Goal: Task Accomplishment & Management: Complete application form

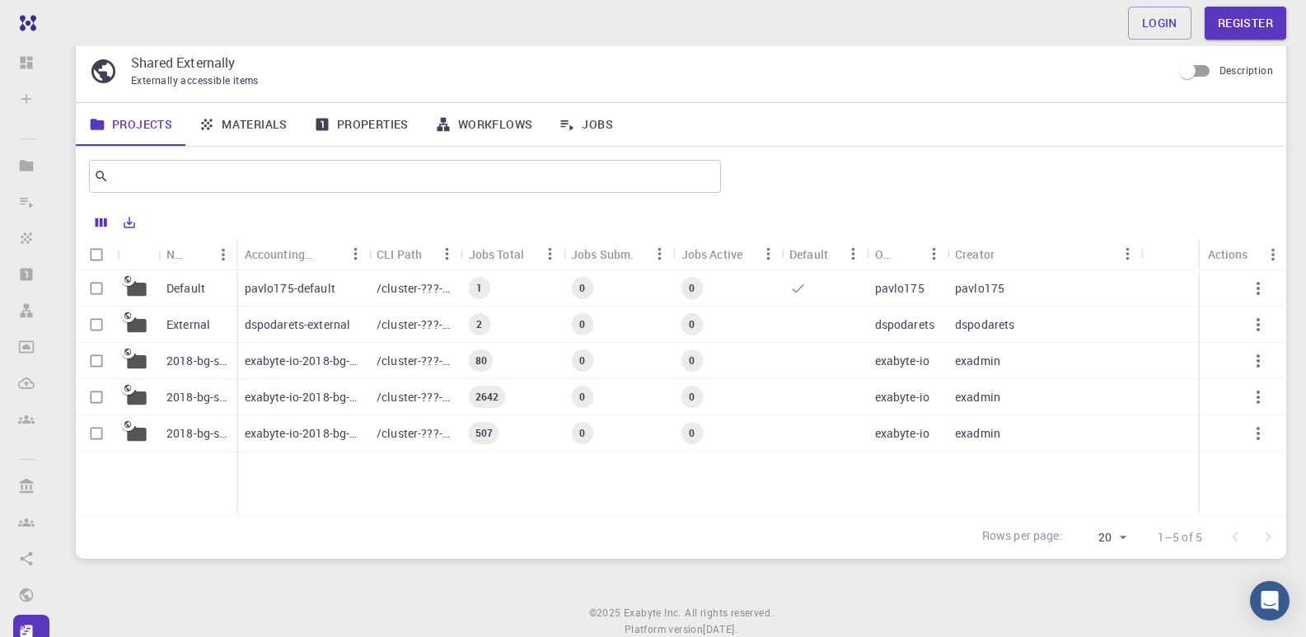
scroll to position [104, 0]
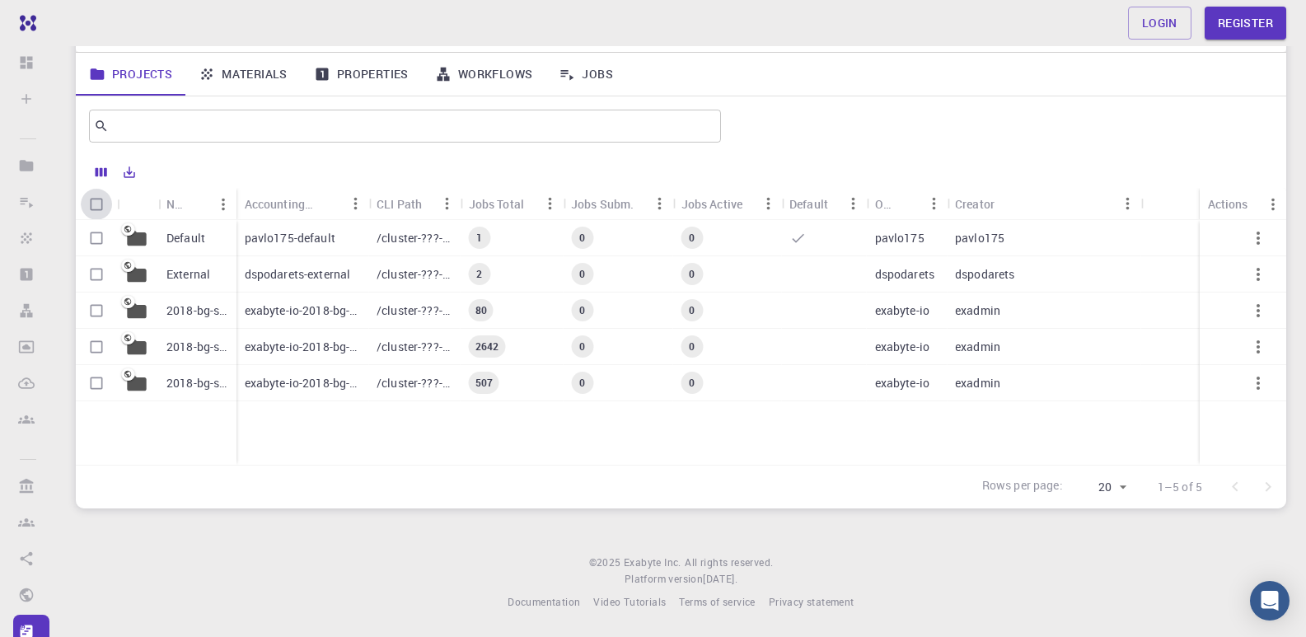
click at [99, 203] on input "Select all rows" at bounding box center [96, 204] width 31 height 31
checkbox input "true"
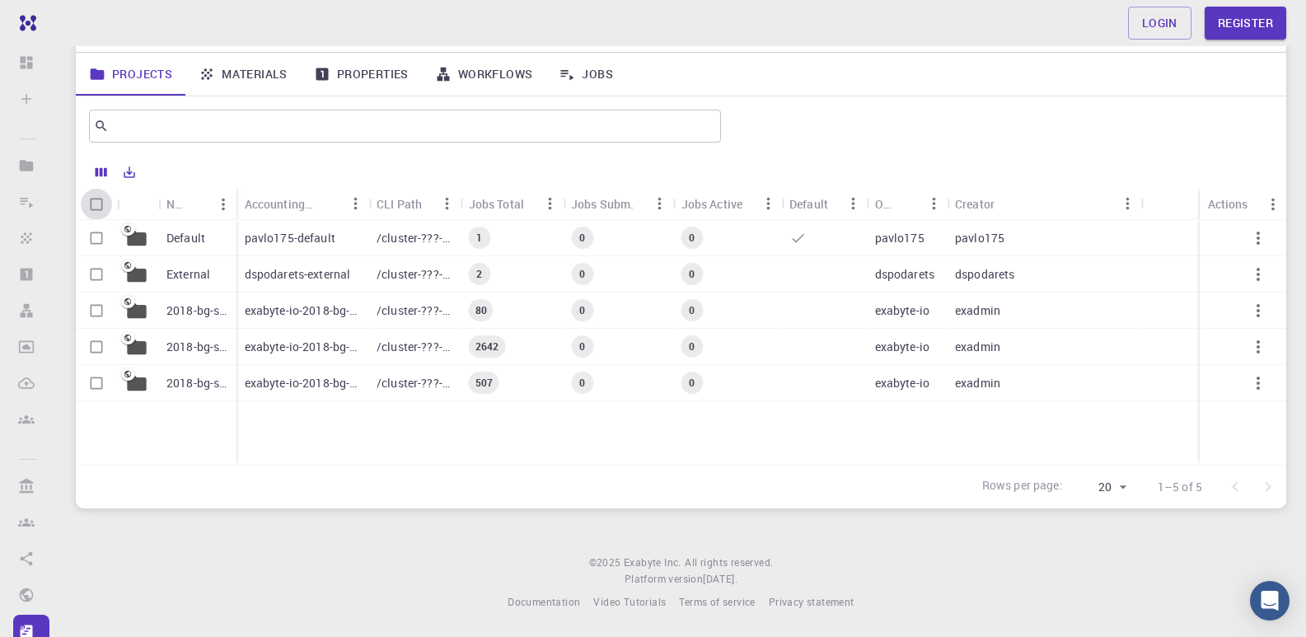
checkbox input "true"
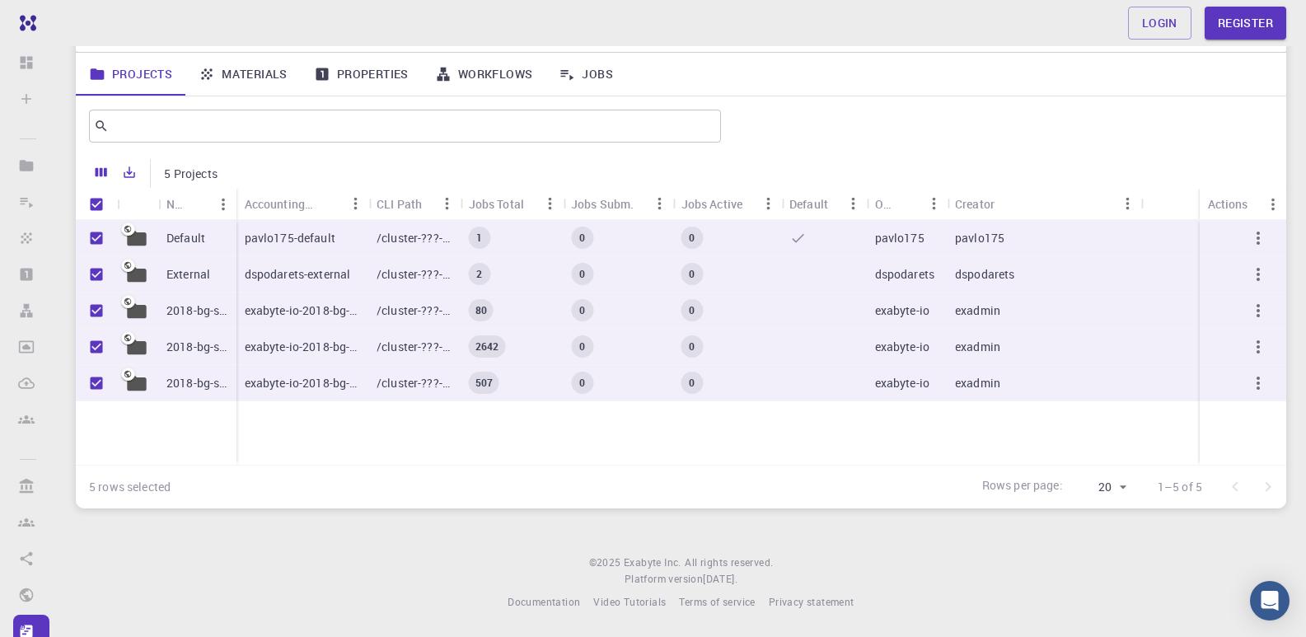
click at [1125, 487] on body "Free Dashboard Sign In (Sign Up) to Access Create Sign In (Sign Up) to Access N…" at bounding box center [653, 266] width 1306 height 741
click at [1090, 514] on li "20" at bounding box center [1101, 514] width 62 height 30
click at [94, 203] on input "Unselect all rows" at bounding box center [96, 204] width 31 height 31
checkbox input "false"
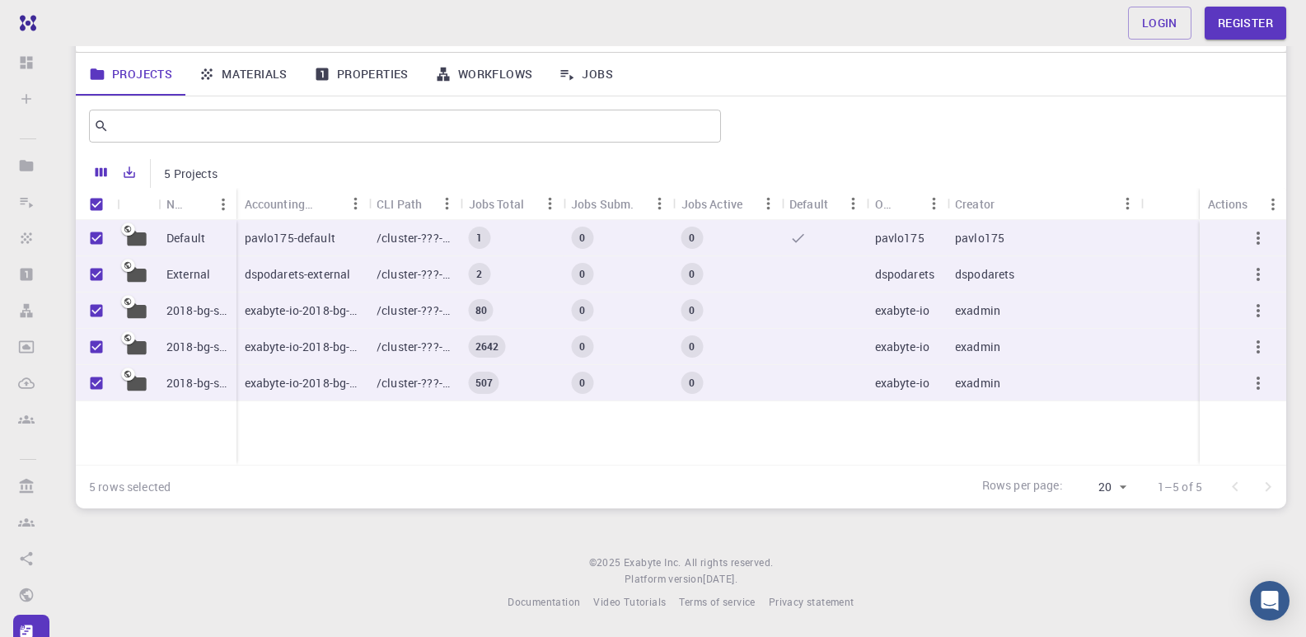
checkbox input "false"
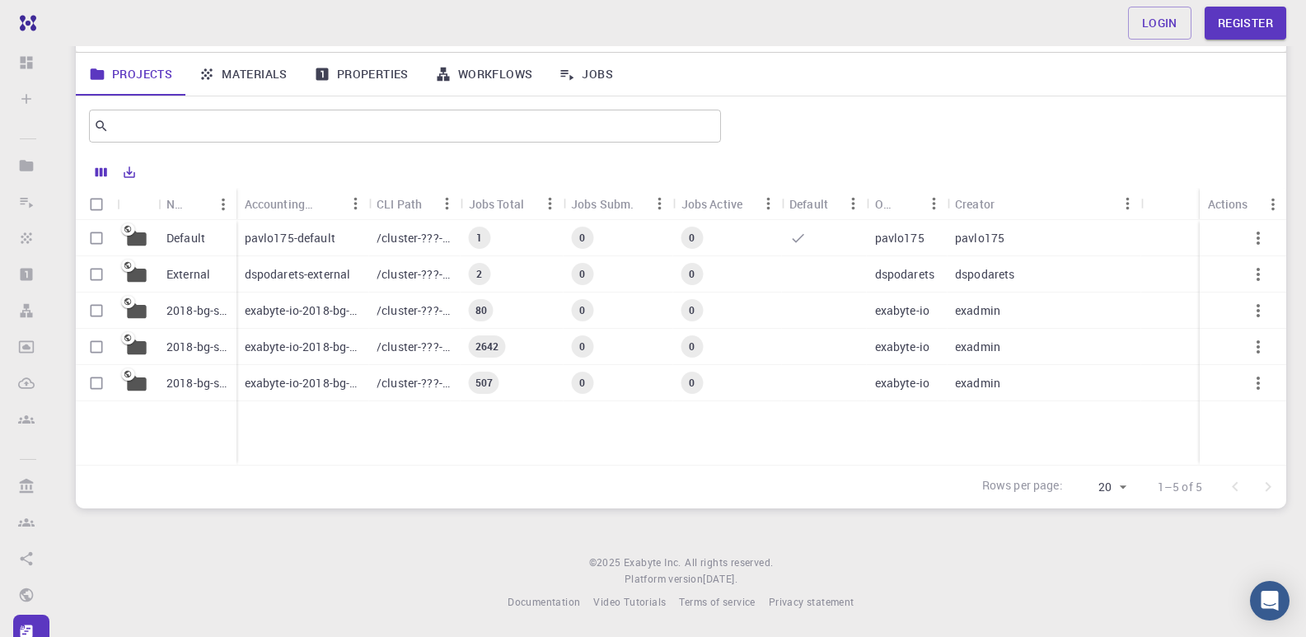
click at [244, 69] on link "Materials" at bounding box center [242, 74] width 115 height 43
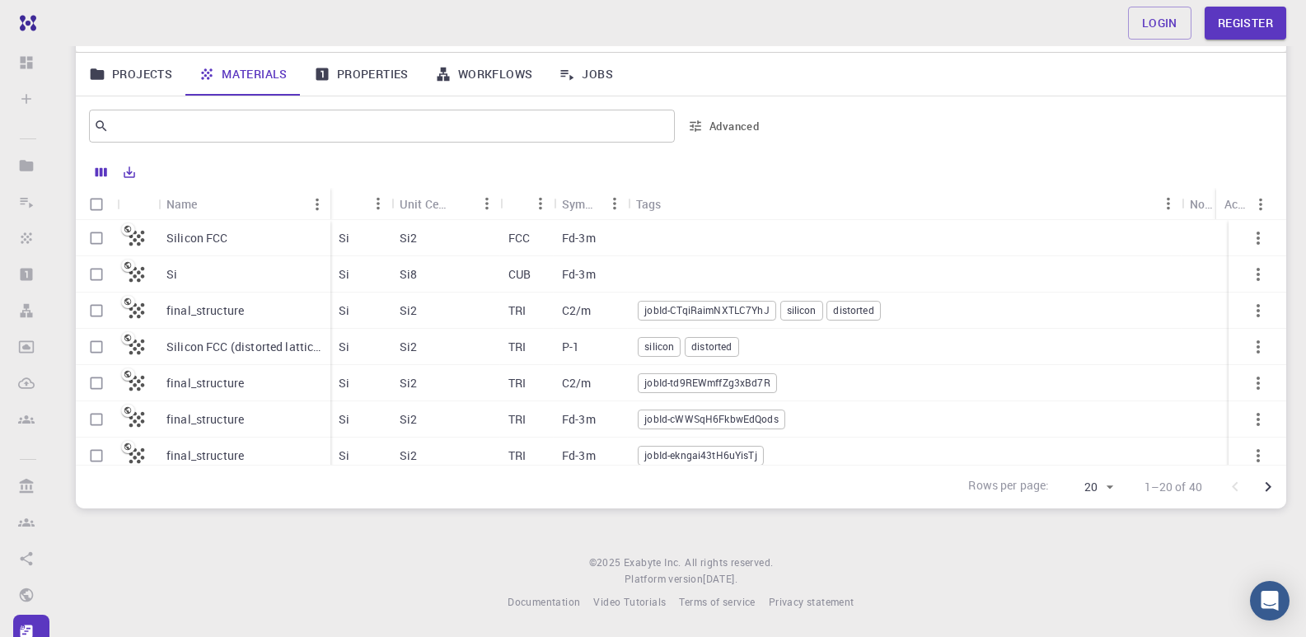
click at [227, 278] on div "Si" at bounding box center [244, 274] width 172 height 36
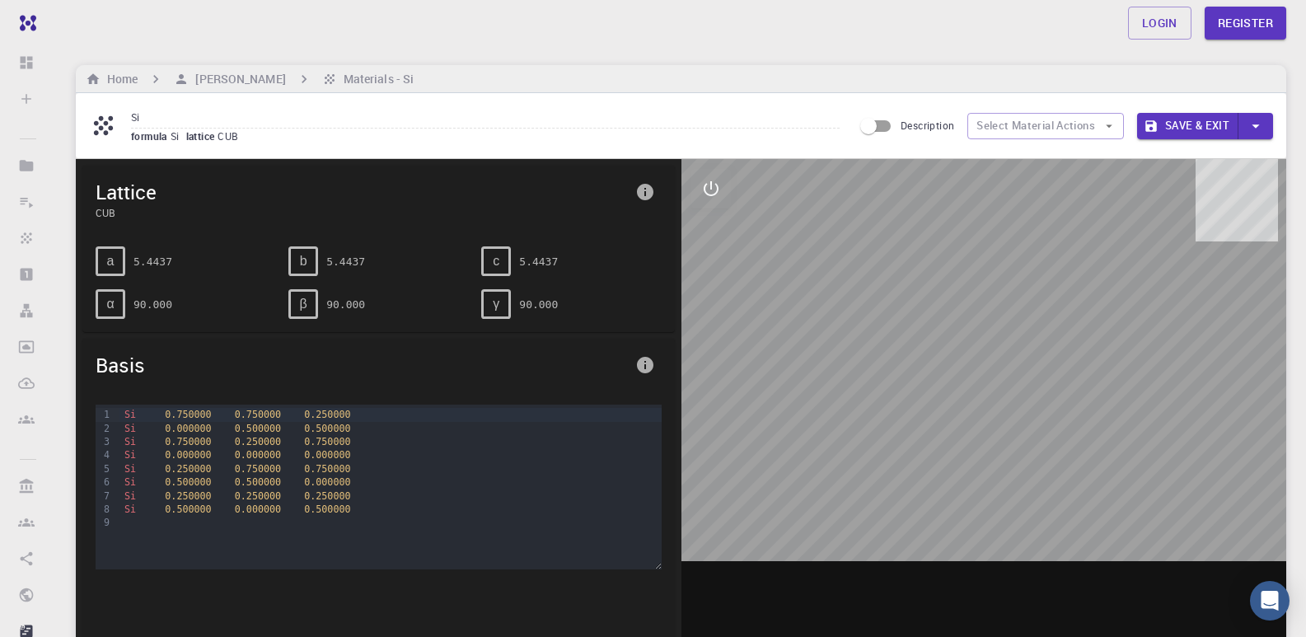
drag, startPoint x: 963, startPoint y: 368, endPoint x: 945, endPoint y: 410, distance: 45.8
click at [945, 410] on div at bounding box center [985, 415] width 606 height 513
click at [887, 129] on input "Description" at bounding box center [869, 125] width 94 height 31
checkbox input "true"
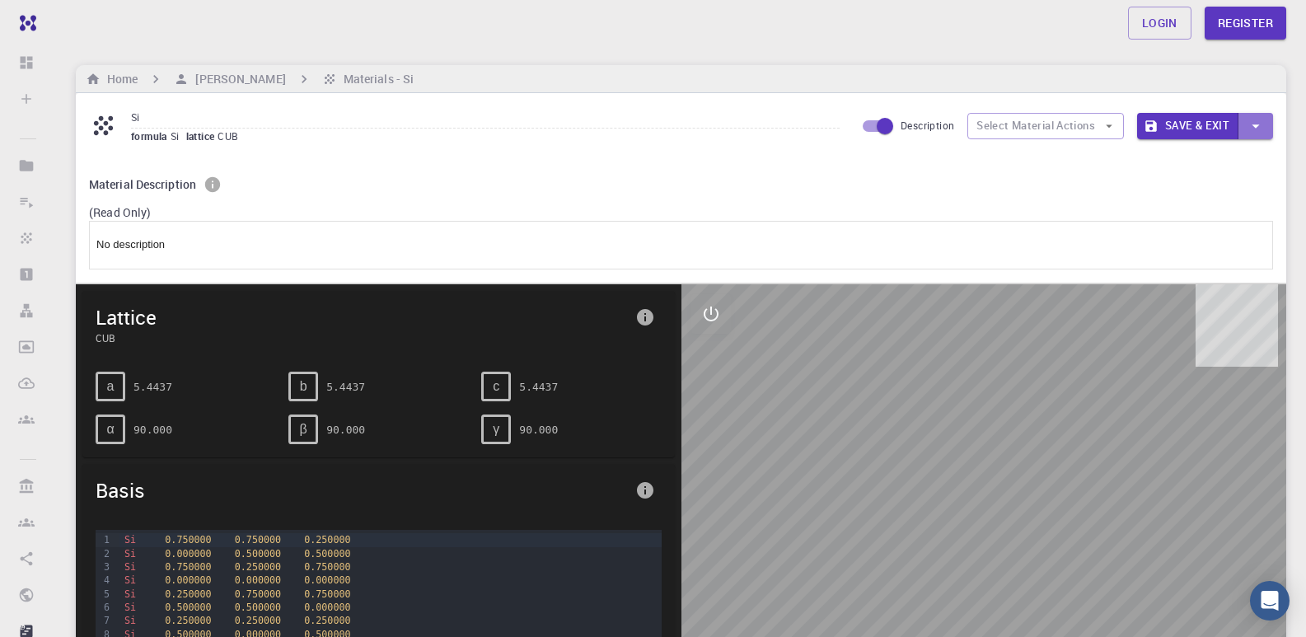
click at [1259, 122] on icon "button" at bounding box center [1256, 126] width 18 height 18
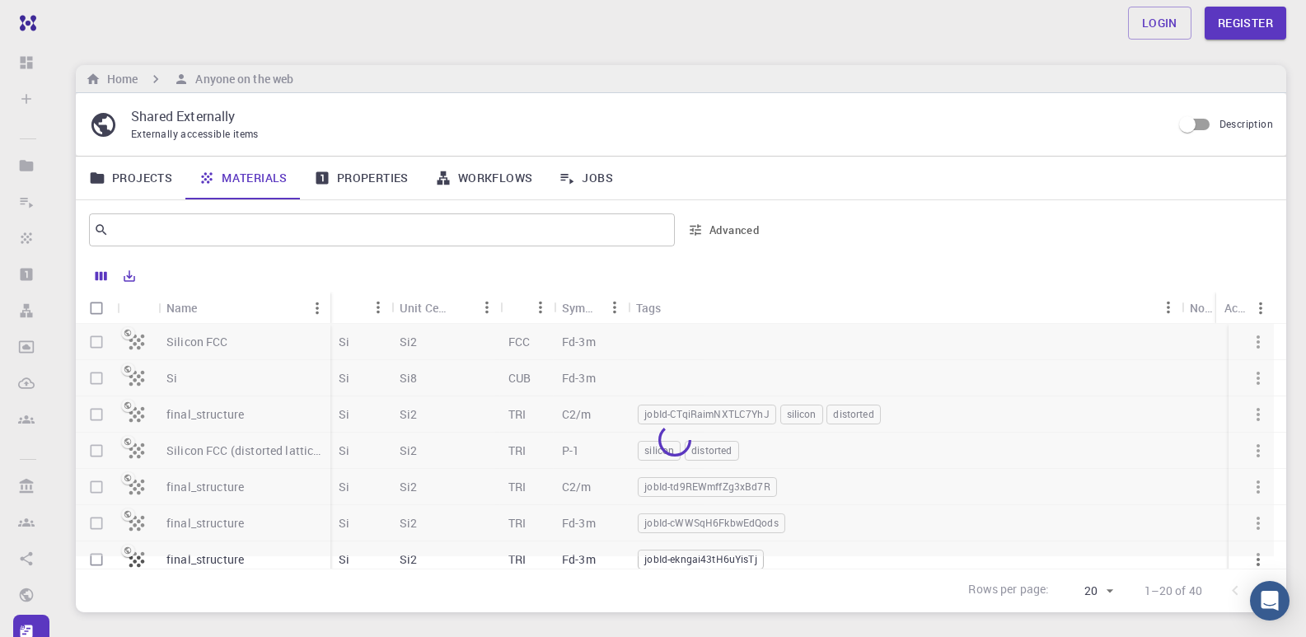
scroll to position [104, 0]
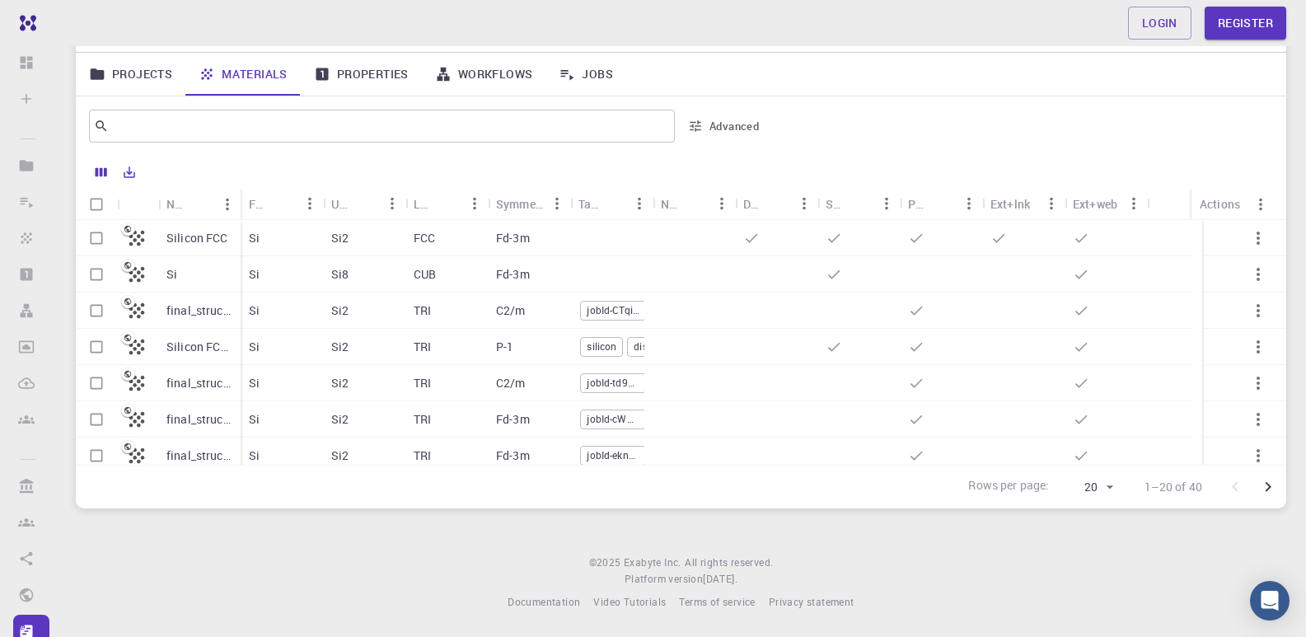
click at [200, 234] on p "Silicon FCC" at bounding box center [197, 238] width 62 height 16
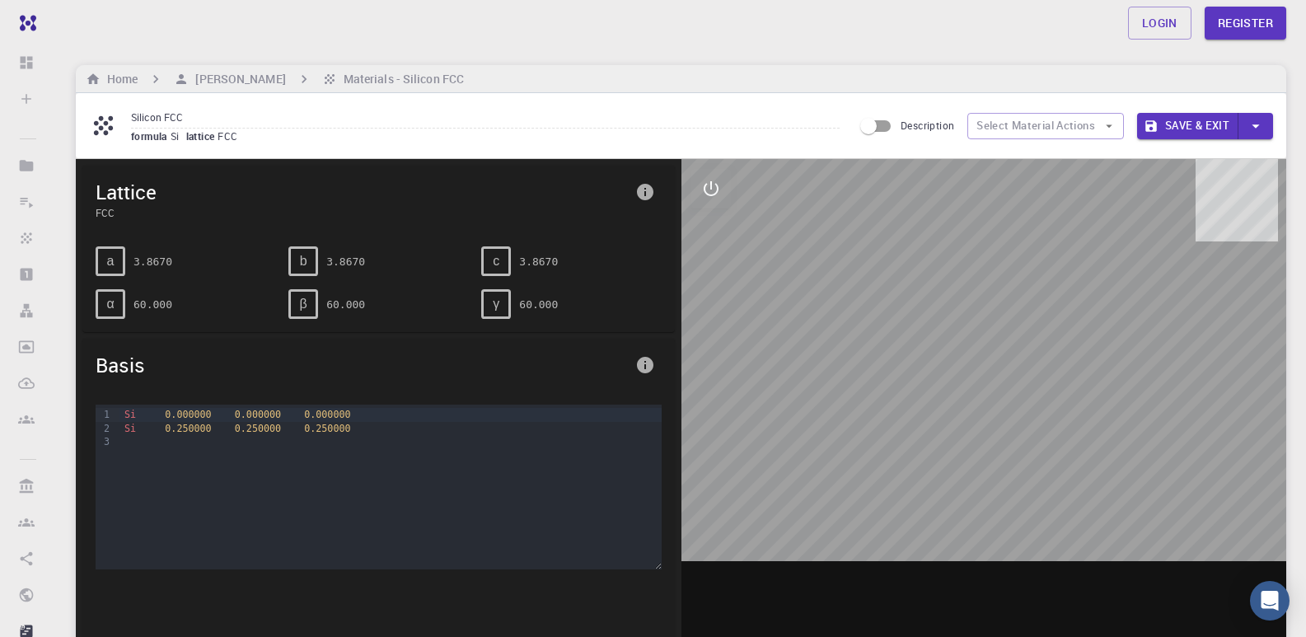
drag, startPoint x: 981, startPoint y: 321, endPoint x: 1011, endPoint y: 382, distance: 68.2
click at [1011, 382] on div at bounding box center [985, 415] width 606 height 513
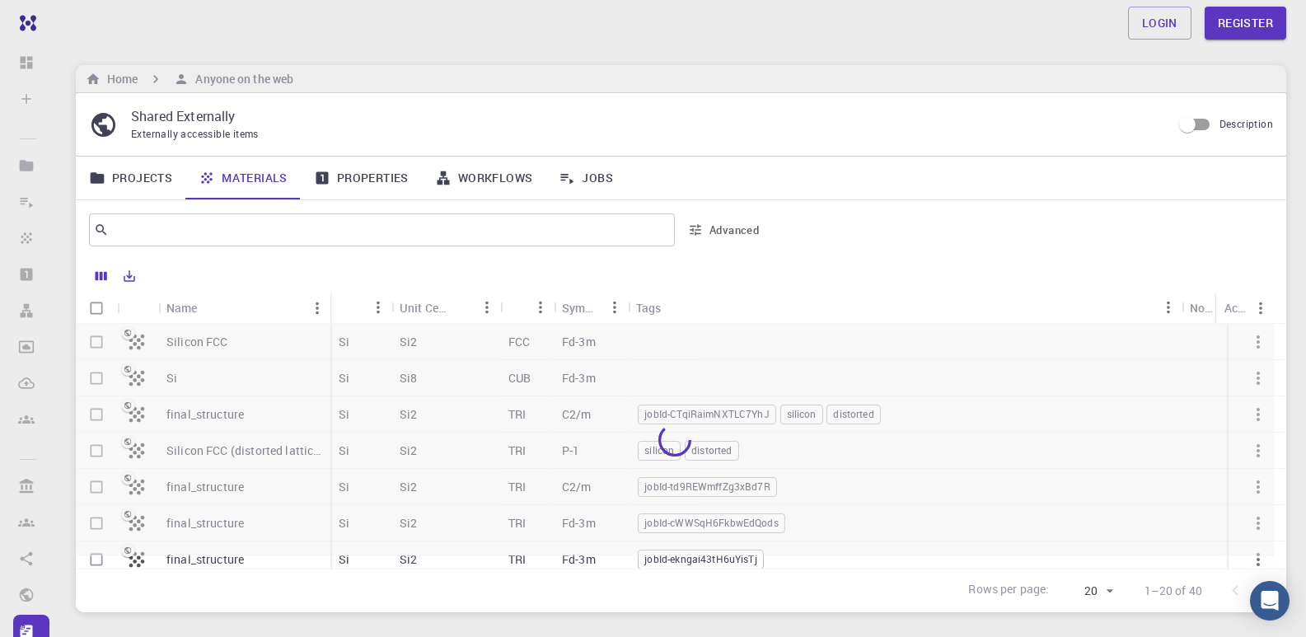
scroll to position [104, 0]
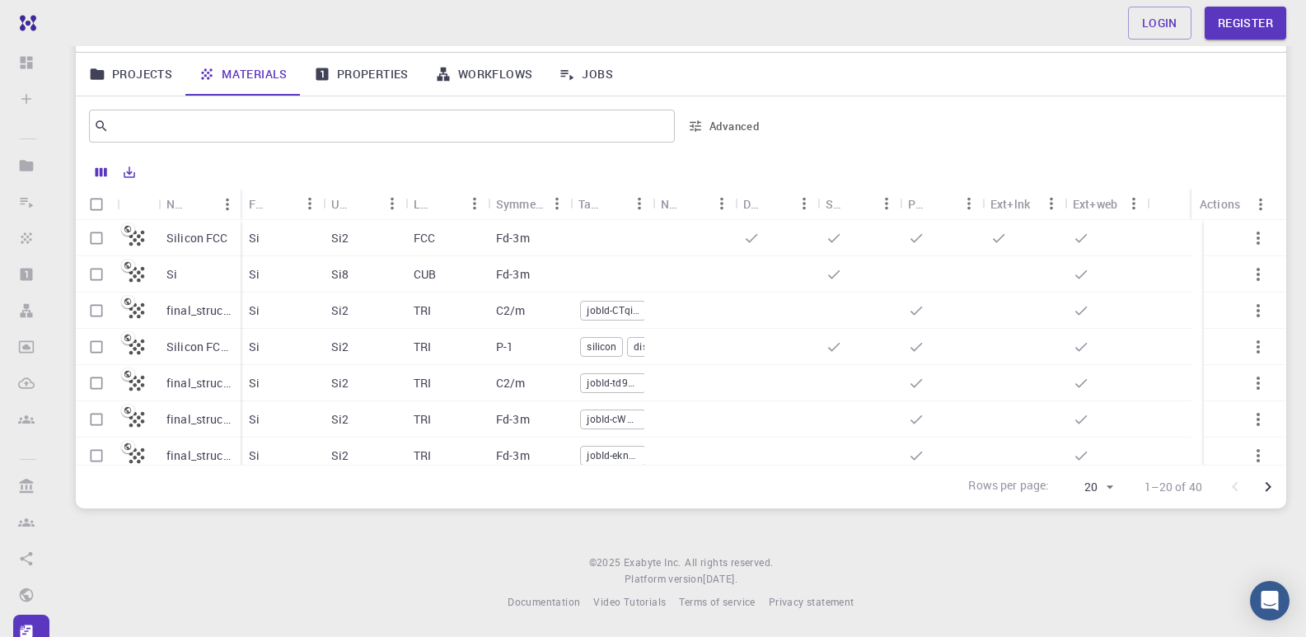
click at [347, 381] on p "Si2" at bounding box center [339, 383] width 17 height 16
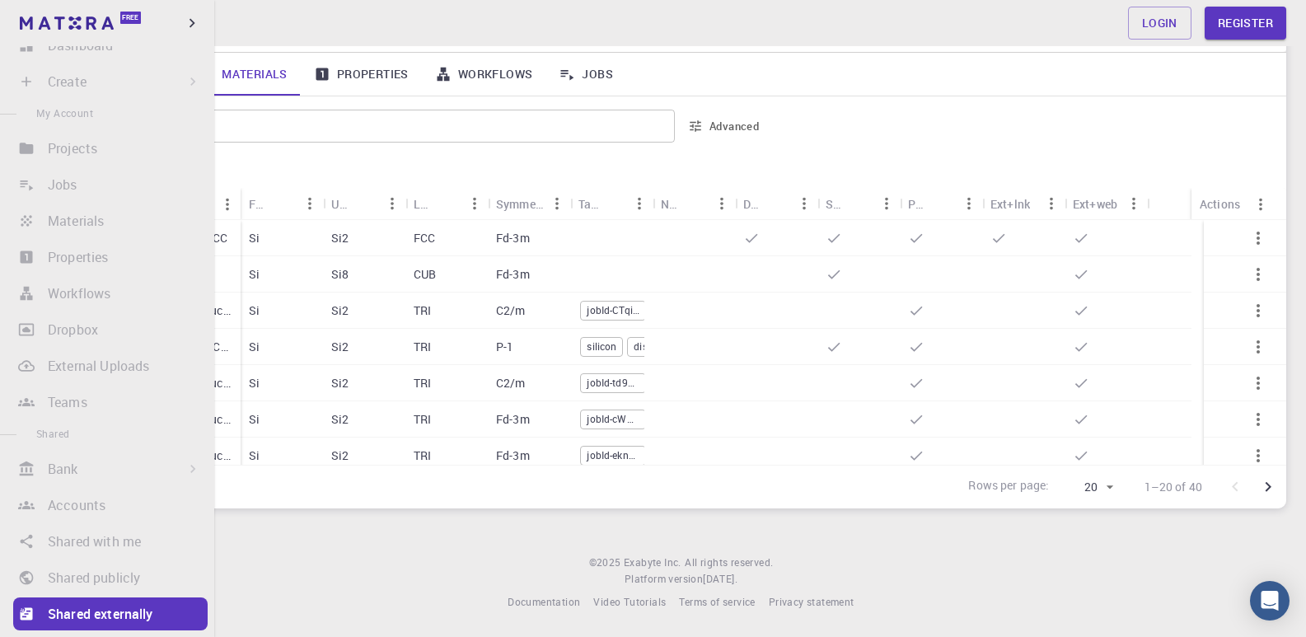
scroll to position [15, 0]
click at [96, 223] on li "Materials Sign In (Sign Up) to Access" at bounding box center [107, 223] width 214 height 33
click at [190, 22] on icon "button" at bounding box center [192, 23] width 18 height 18
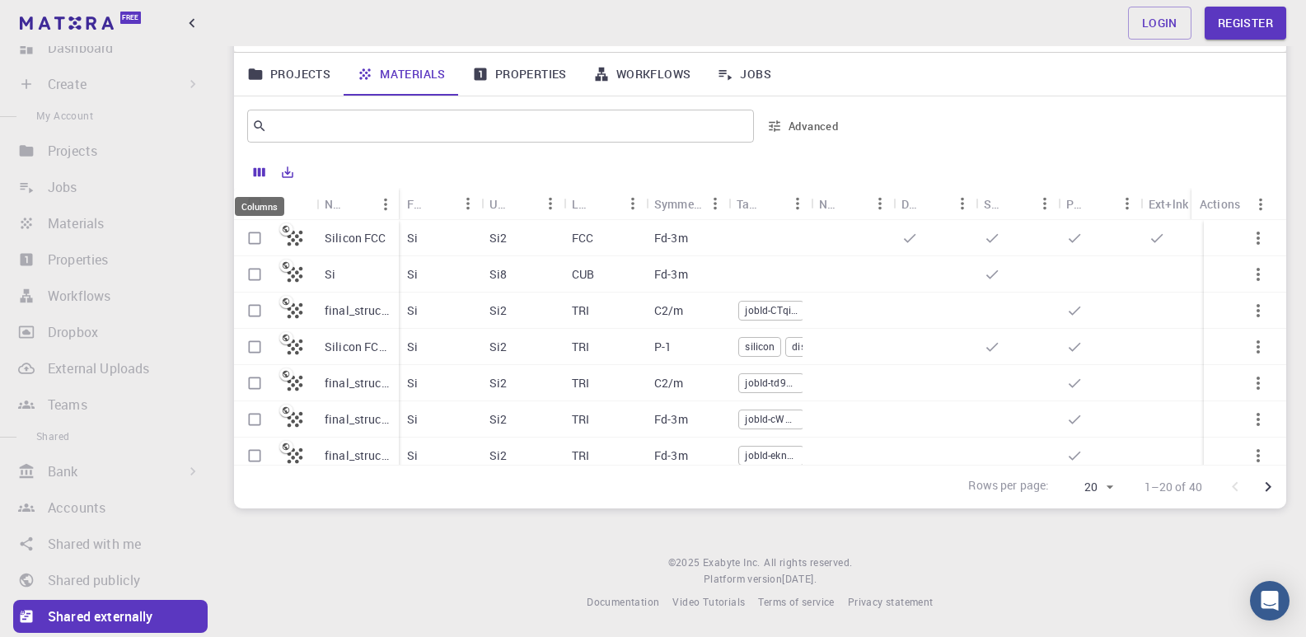
click at [260, 171] on icon "Columns" at bounding box center [260, 172] width 12 height 9
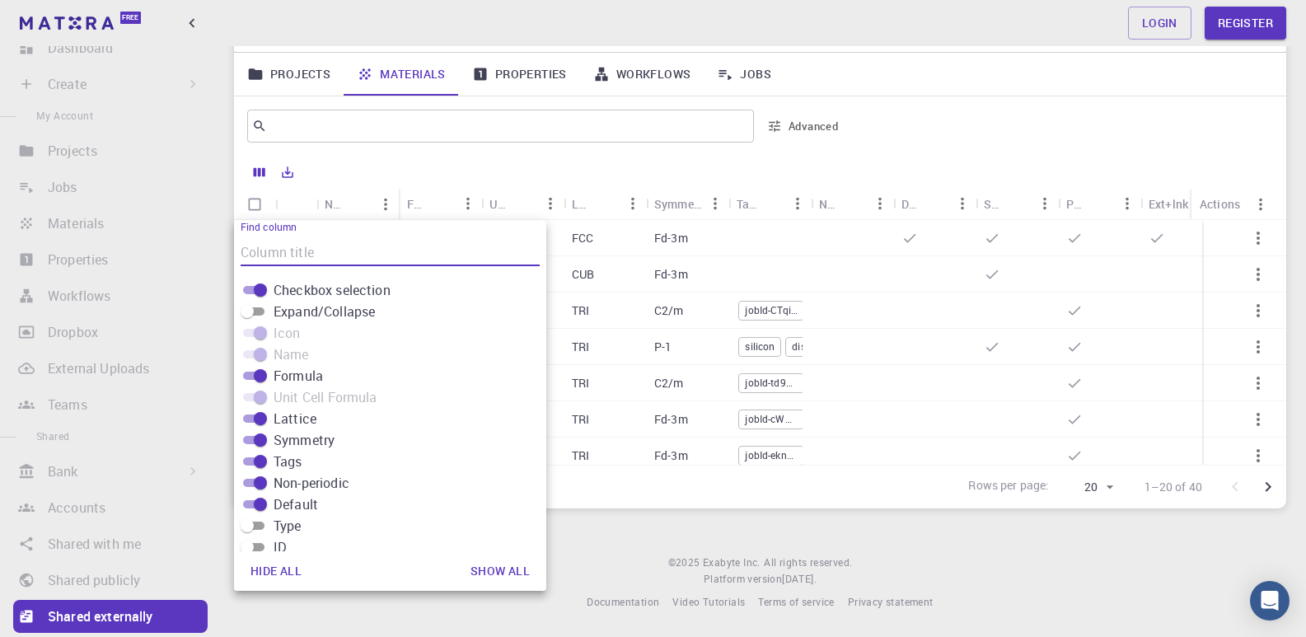
click at [256, 310] on input "Expand/Collapse" at bounding box center [247, 312] width 59 height 20
checkbox input "true"
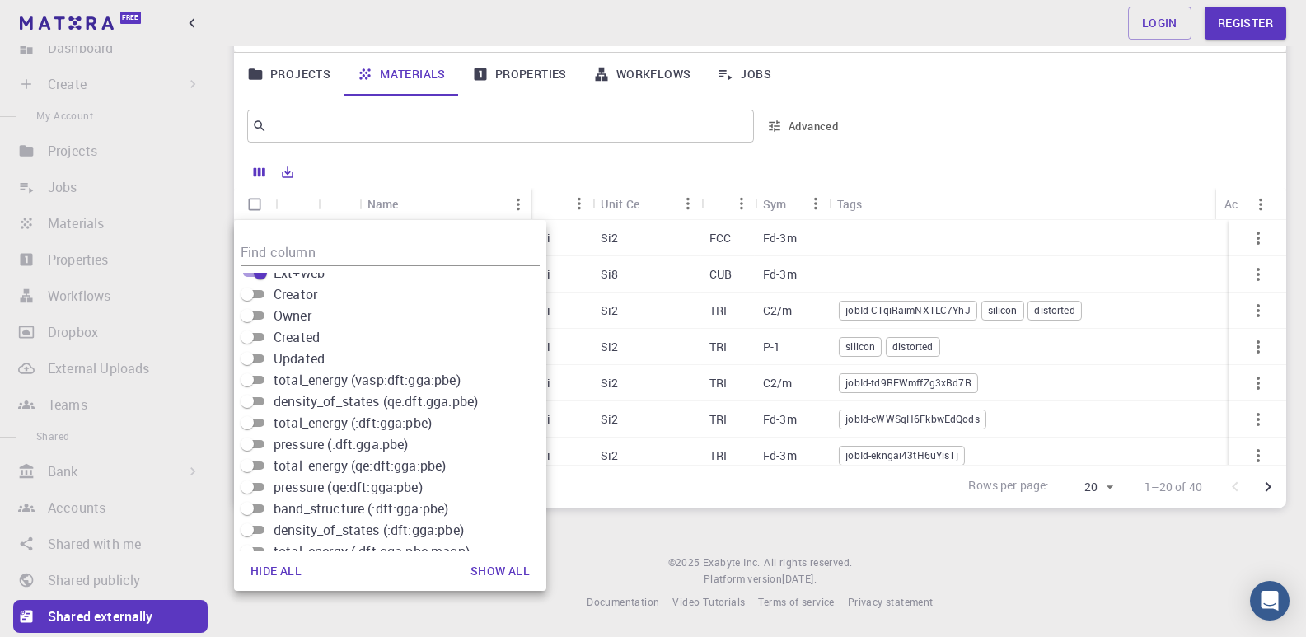
scroll to position [328, 0]
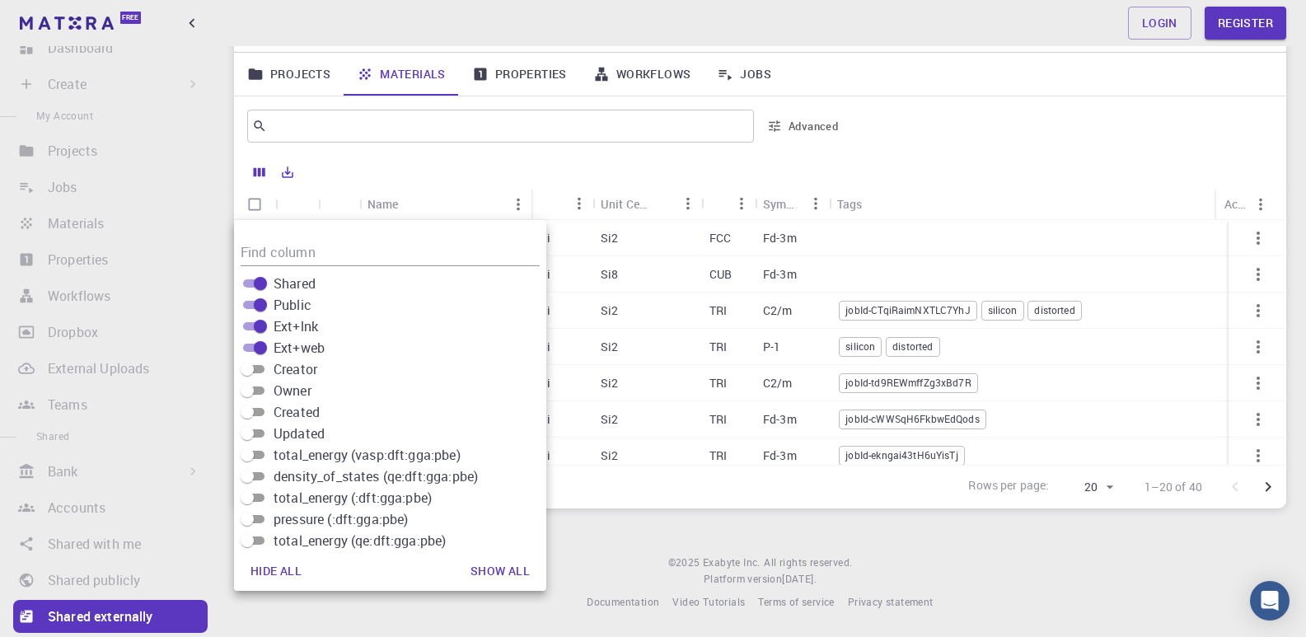
click at [602, 534] on div "Login Register Home Anyone on the web Shared Externally Externally accessible i…" at bounding box center [760, 266] width 1092 height 741
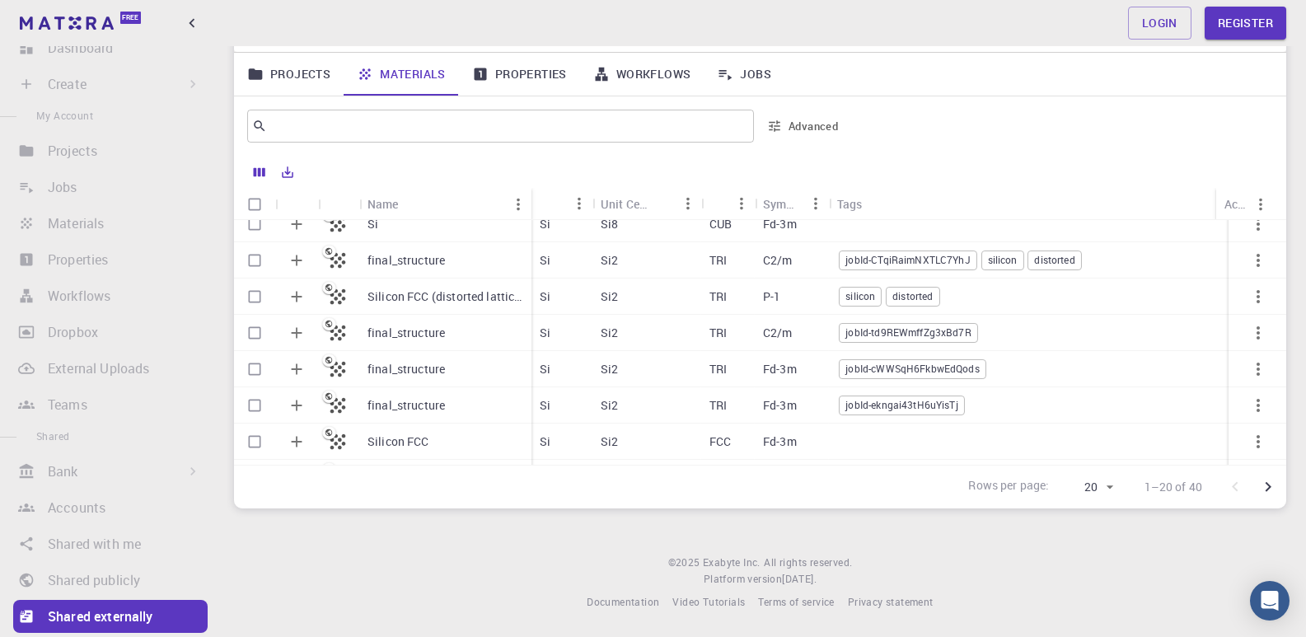
scroll to position [0, 0]
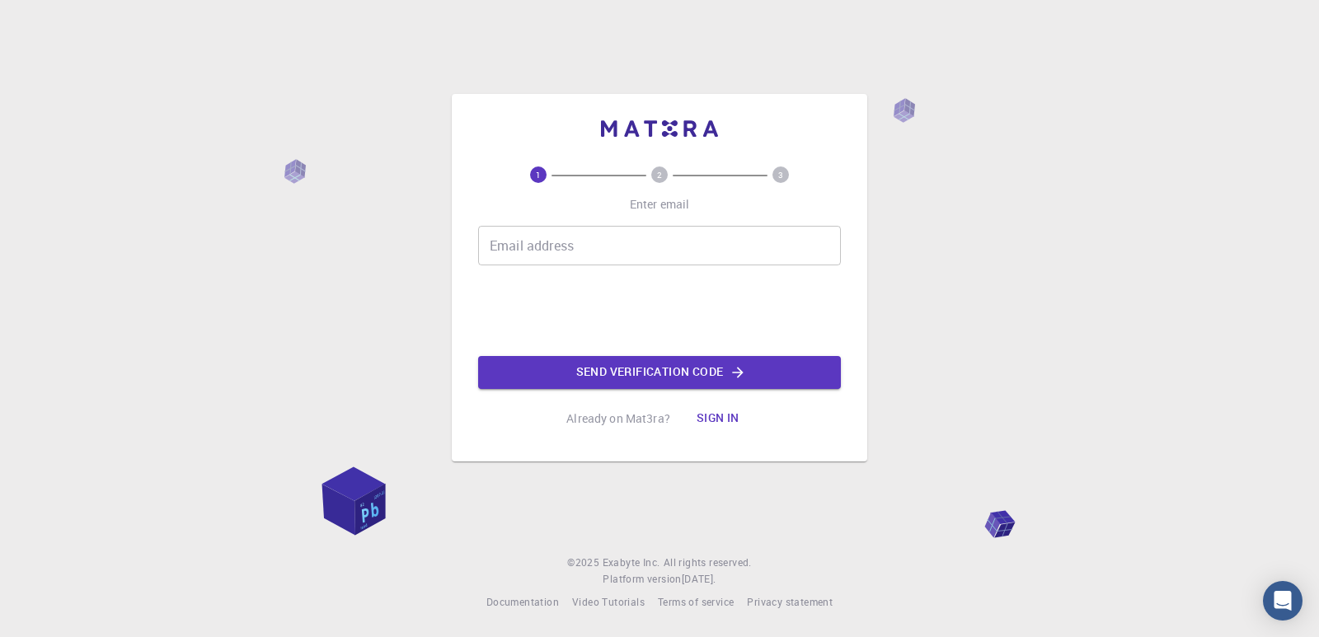
click at [553, 247] on input "Email address" at bounding box center [659, 246] width 363 height 40
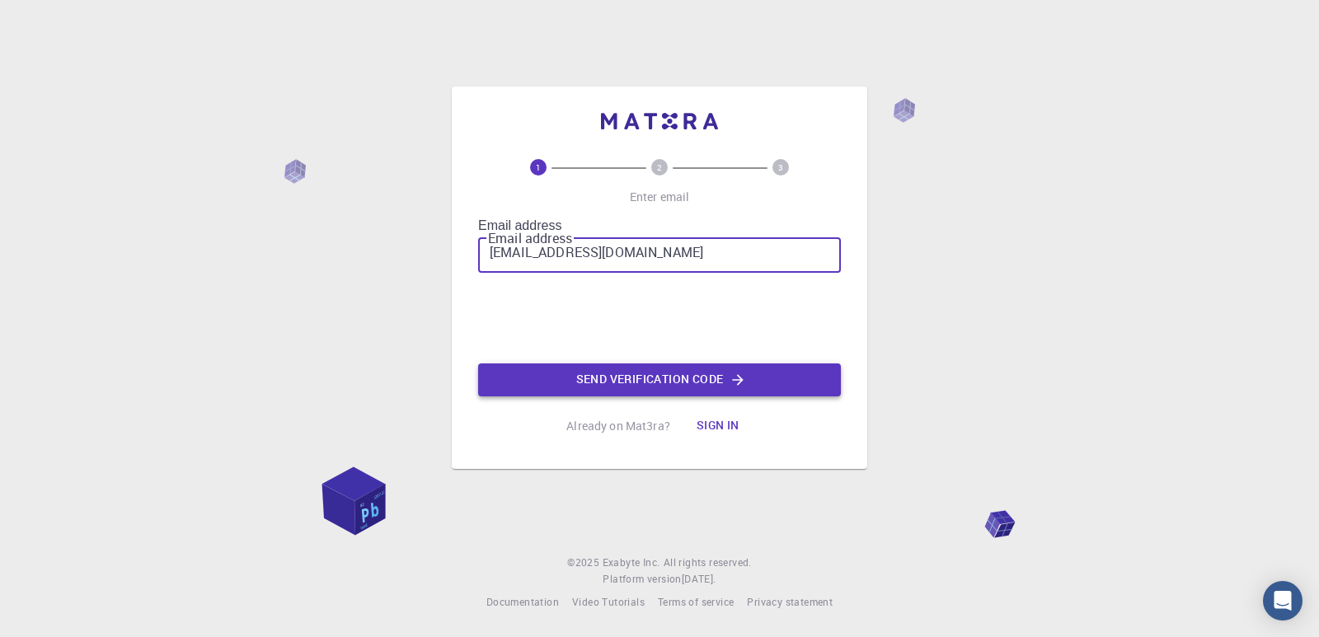
type input "[EMAIL_ADDRESS][DOMAIN_NAME]"
click at [663, 369] on button "Send verification code" at bounding box center [659, 379] width 363 height 33
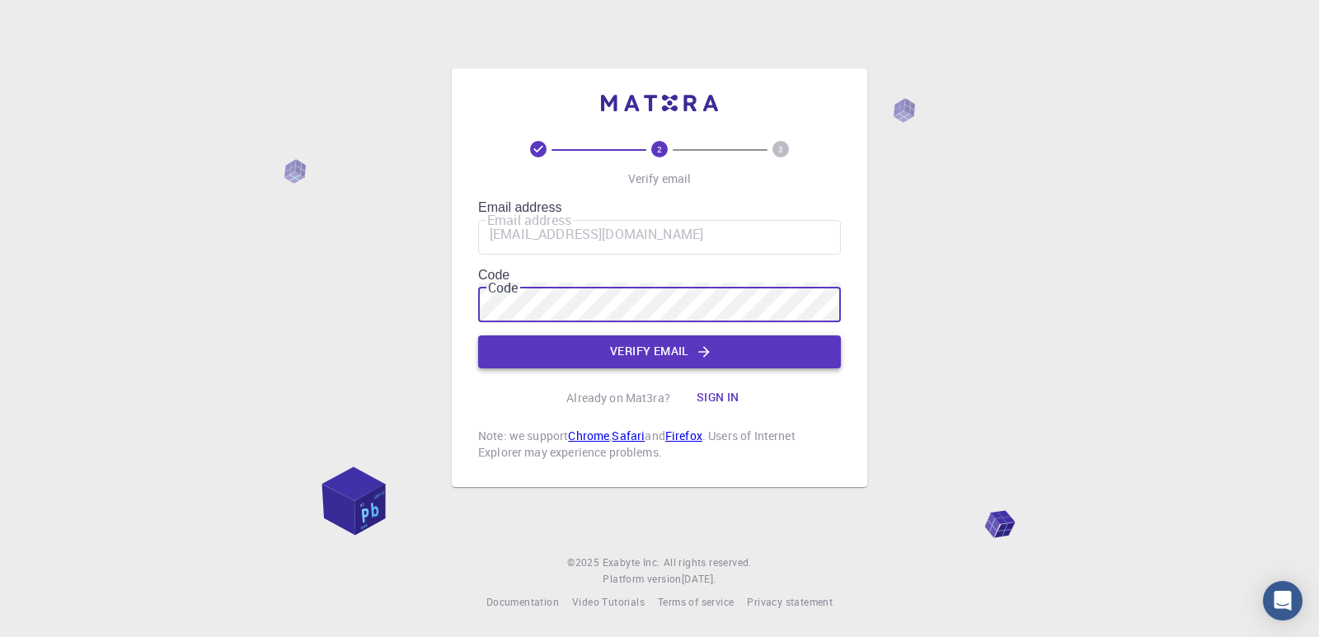
click at [658, 341] on button "Verify email" at bounding box center [659, 351] width 363 height 33
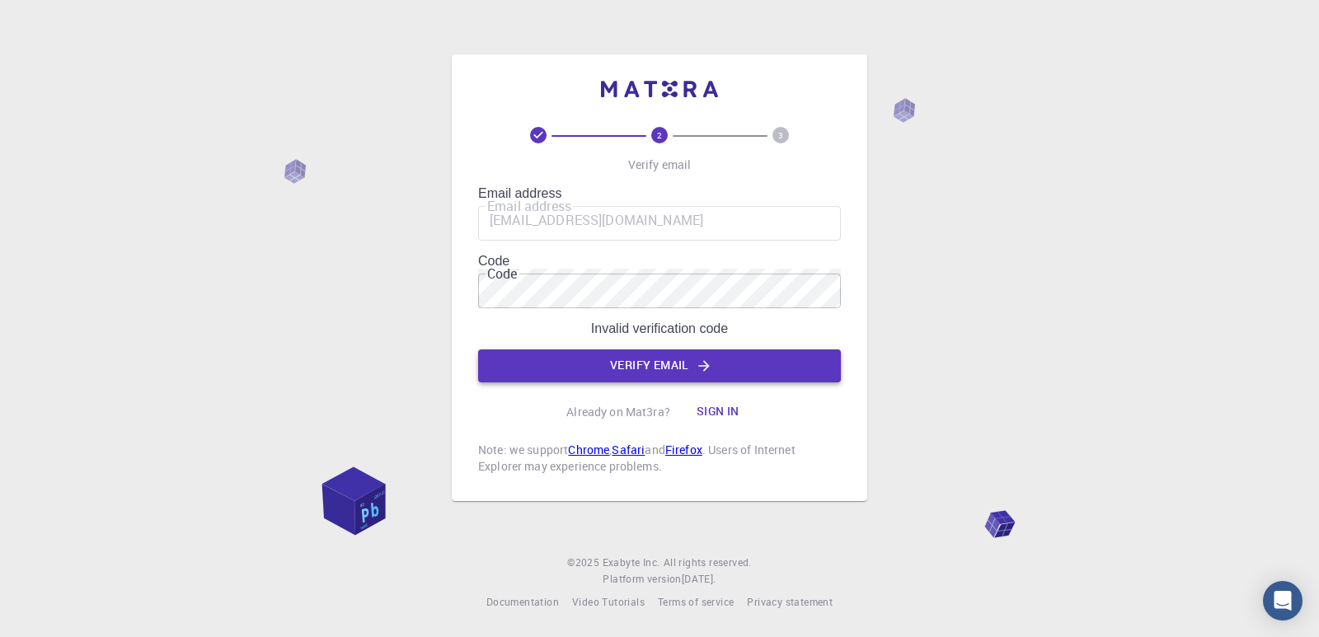
click at [637, 352] on button "Verify email" at bounding box center [659, 365] width 363 height 33
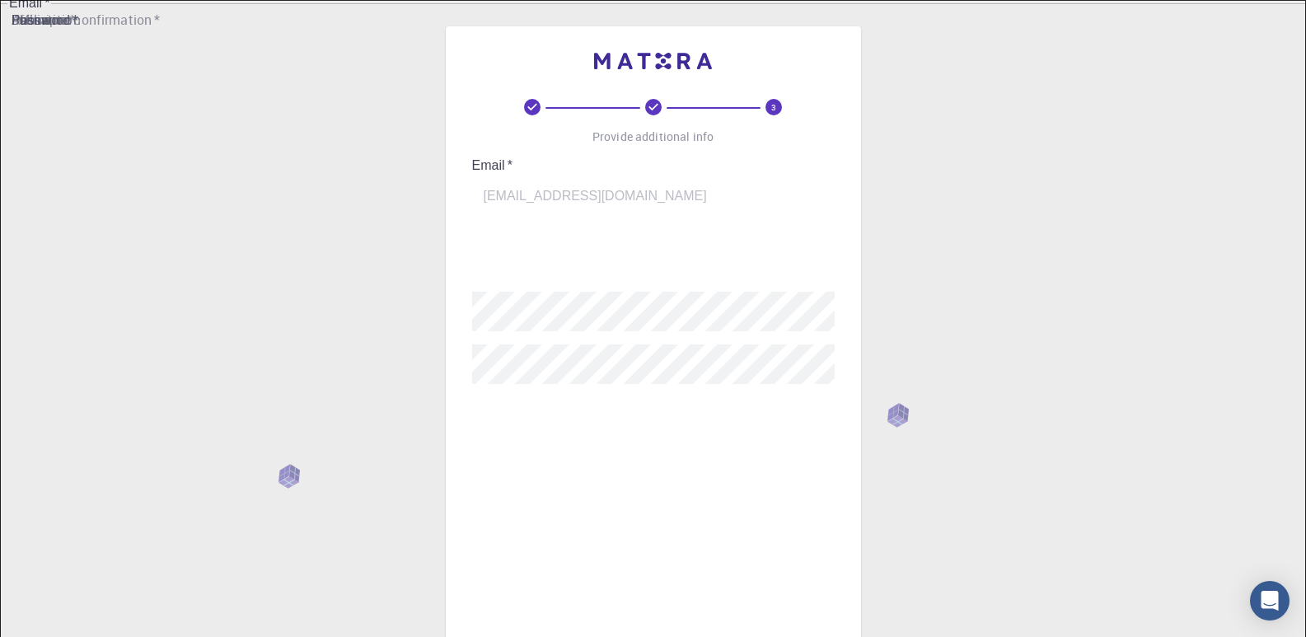
click at [583, 232] on input "username   *" at bounding box center [665, 255] width 386 height 46
click at [570, 247] on input "odiketa" at bounding box center [665, 270] width 386 height 46
click at [489, 247] on input "odiketa" at bounding box center [665, 270] width 386 height 46
type input "Odiketa"
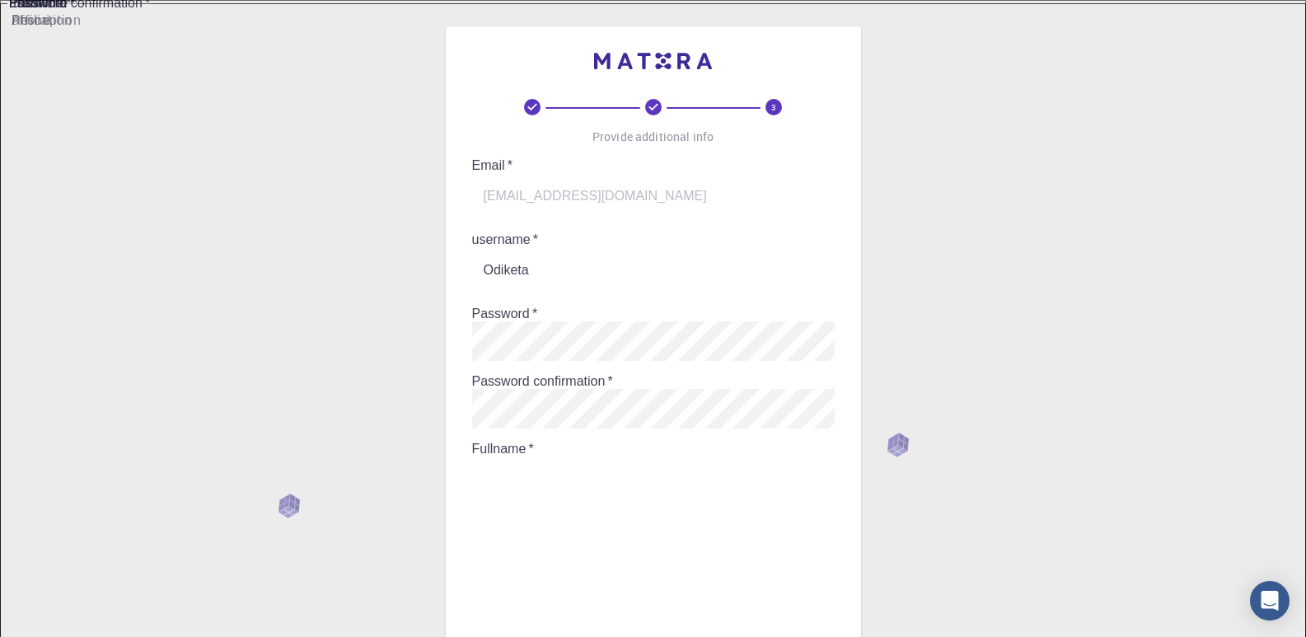
click at [605, 457] on input "Fullname   *" at bounding box center [665, 480] width 386 height 46
type input "[PERSON_NAME]"
click at [597, 531] on input "Affiliation" at bounding box center [665, 554] width 386 height 46
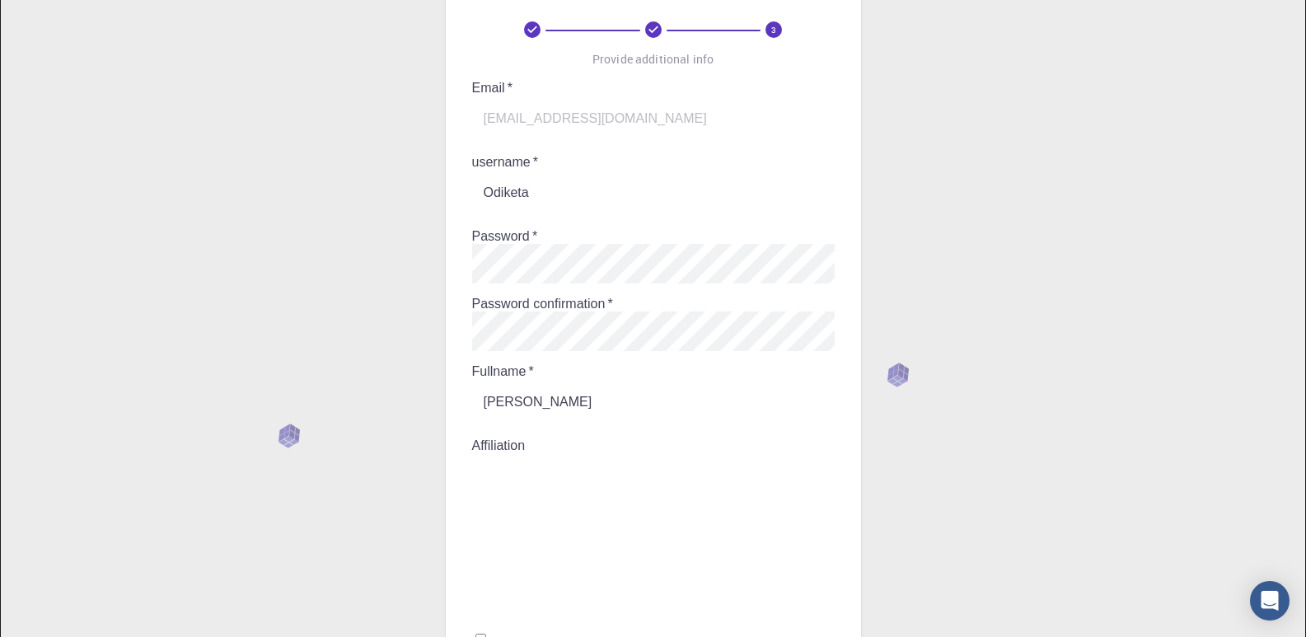
scroll to position [80, 0]
type input "o"
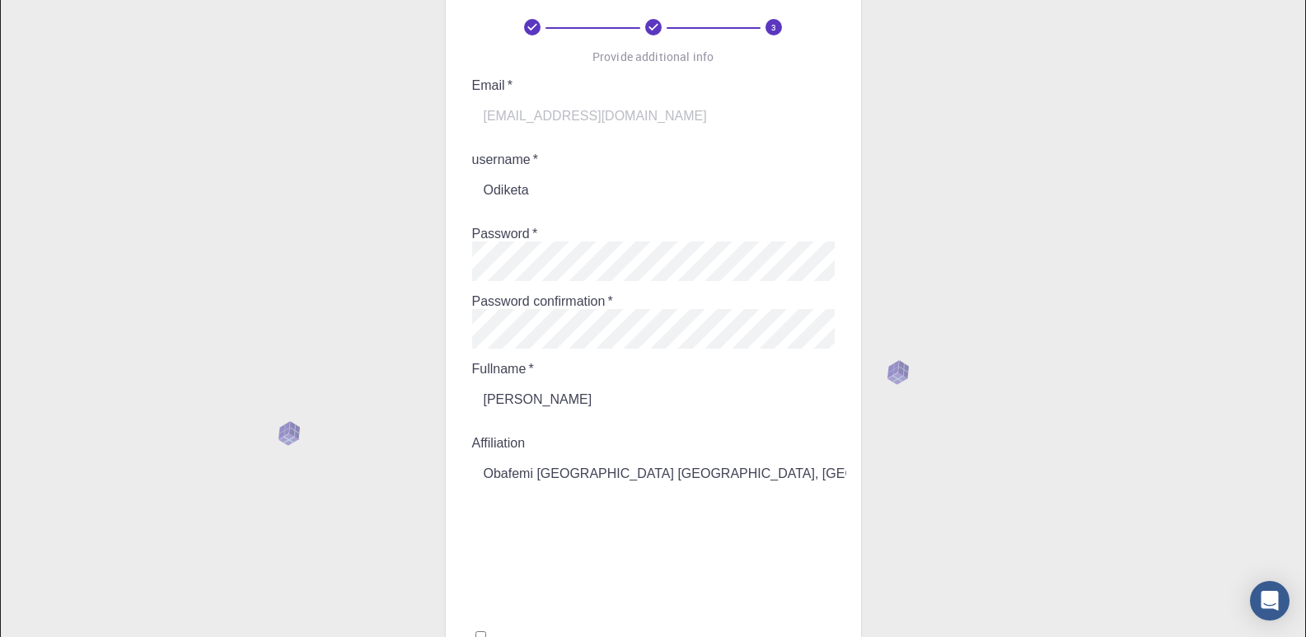
type input "Obafemi [GEOGRAPHIC_DATA] [GEOGRAPHIC_DATA], [GEOGRAPHIC_DATA]"
click at [683, 525] on input "Phone" at bounding box center [665, 548] width 386 height 46
type input "+2348063307618"
click at [656, 584] on input "Description" at bounding box center [665, 607] width 386 height 46
type input "Research"
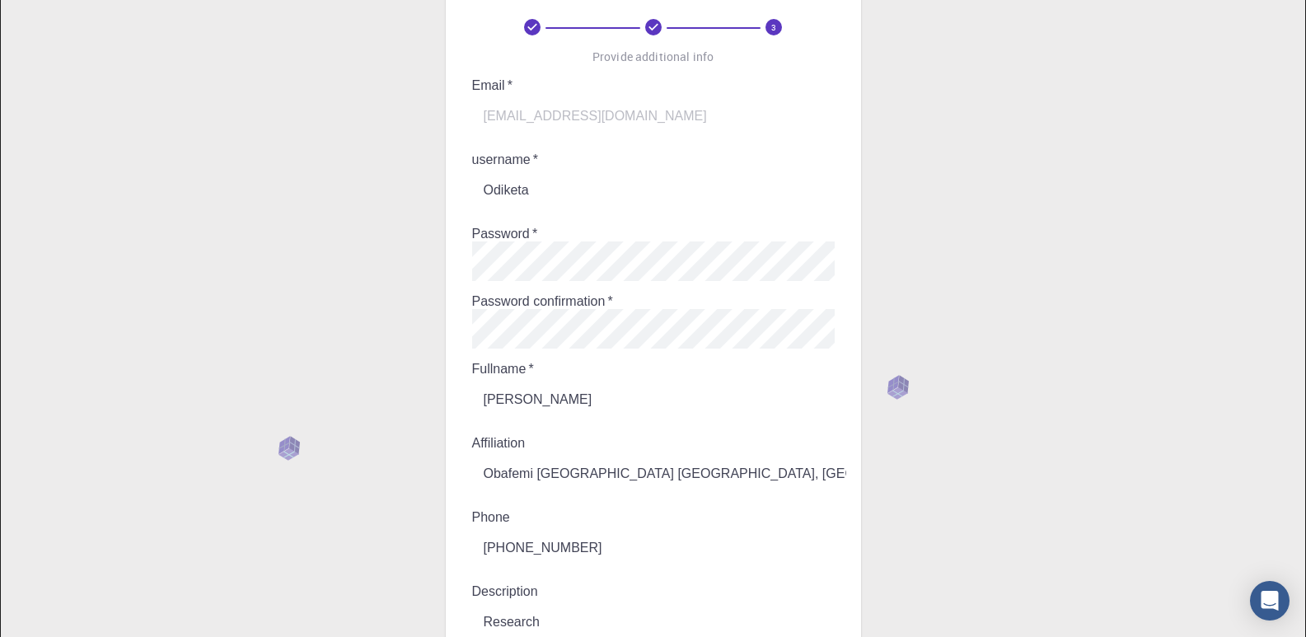
checkbox input "true"
click at [628, 542] on form "Email   * odiketamaxwell@gmail.com Email   * username   * Odiketa username   * …" at bounding box center [653, 584] width 363 height 1013
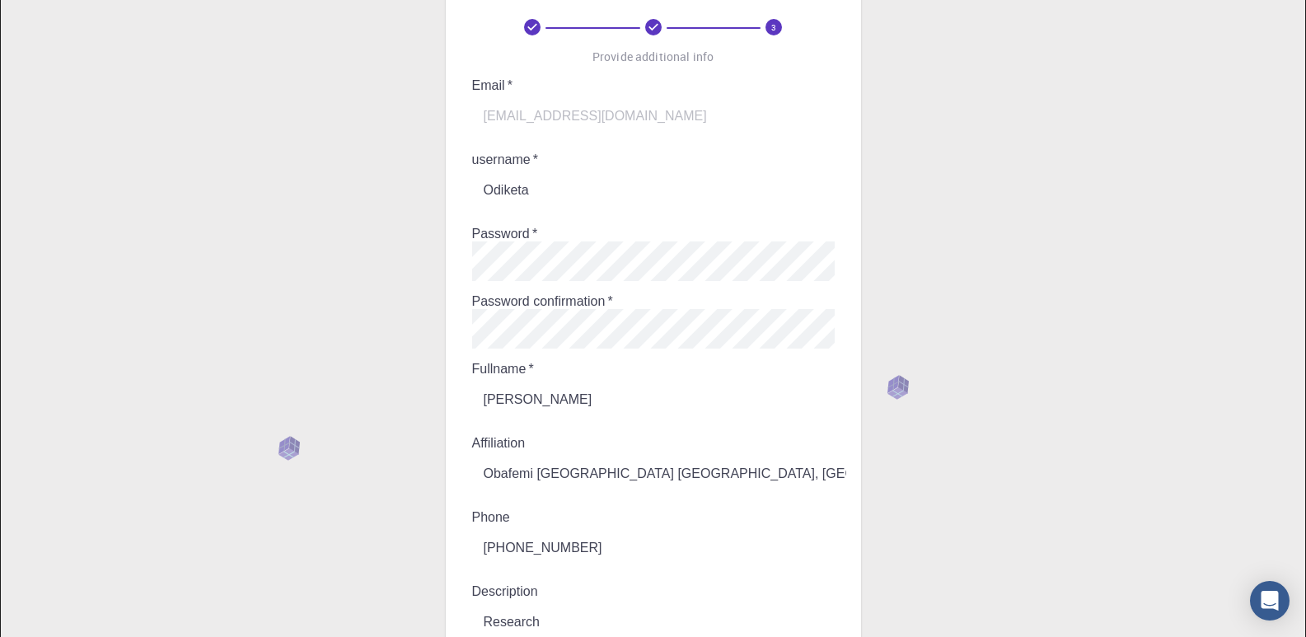
click at [628, 541] on form "Email   * odiketamaxwell@gmail.com Email   * username   * Odiketa username   * …" at bounding box center [653, 584] width 363 height 1013
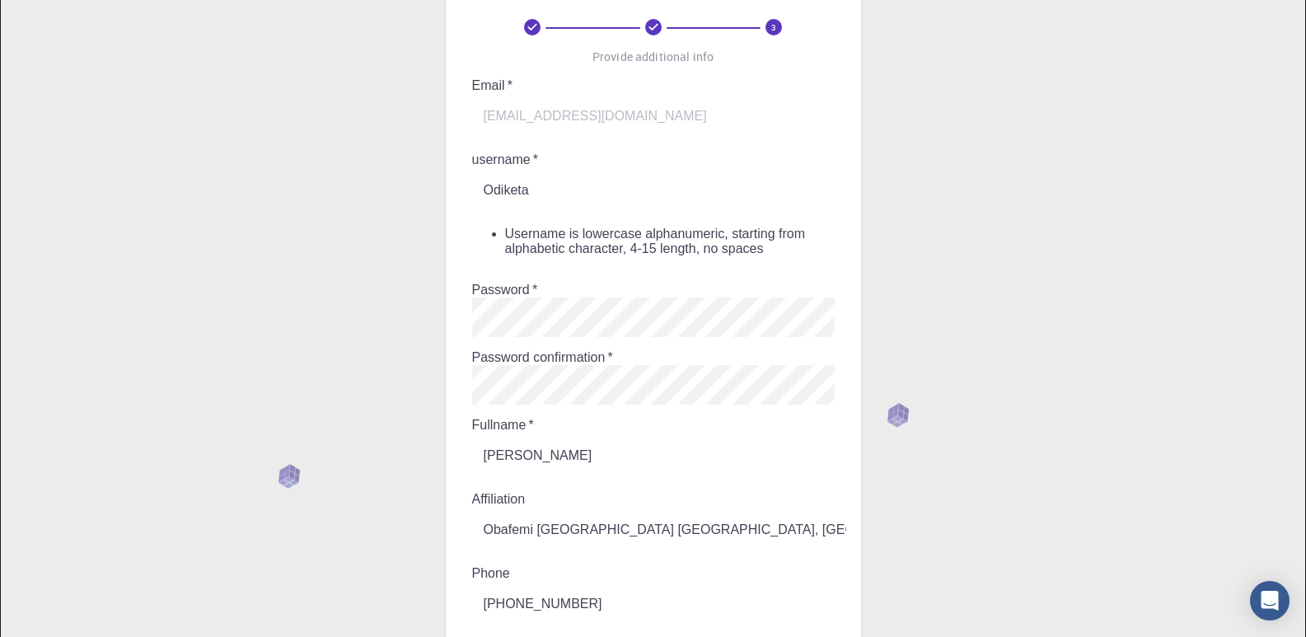
click at [493, 167] on input "Odiketa" at bounding box center [665, 190] width 386 height 46
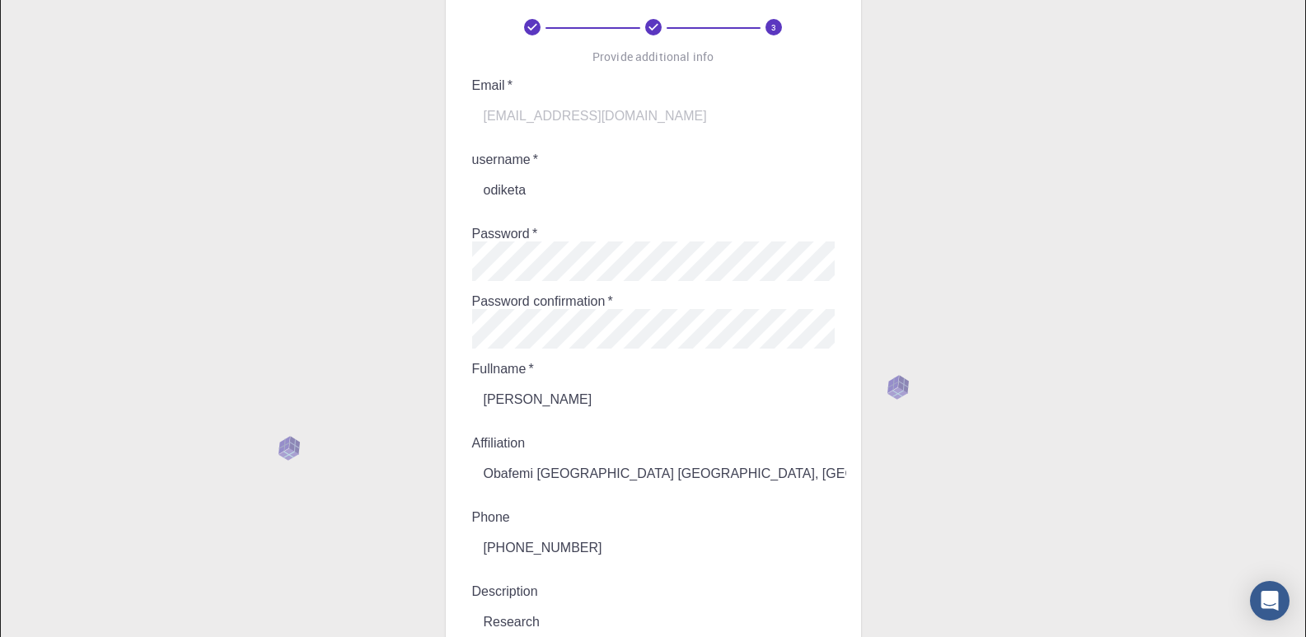
type input "odiketa"
